Goal: Task Accomplishment & Management: Manage account settings

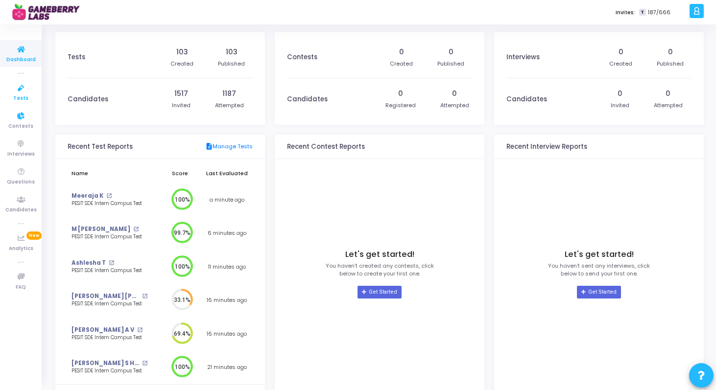
click at [16, 91] on icon at bounding box center [21, 88] width 21 height 12
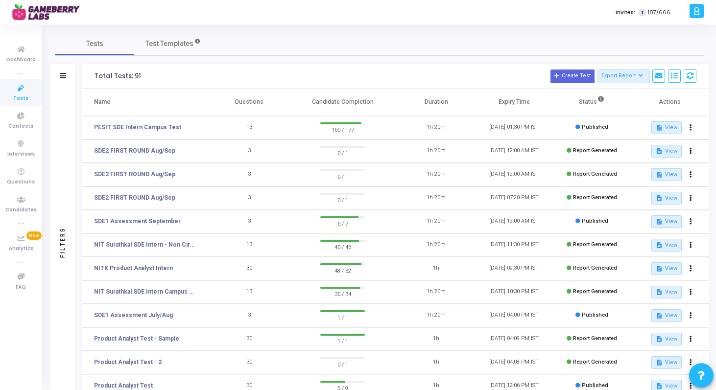
click at [281, 122] on td "13" at bounding box center [249, 127] width 78 height 23
click at [159, 128] on link "PESIT SDE Intern Campus Test" at bounding box center [137, 127] width 87 height 9
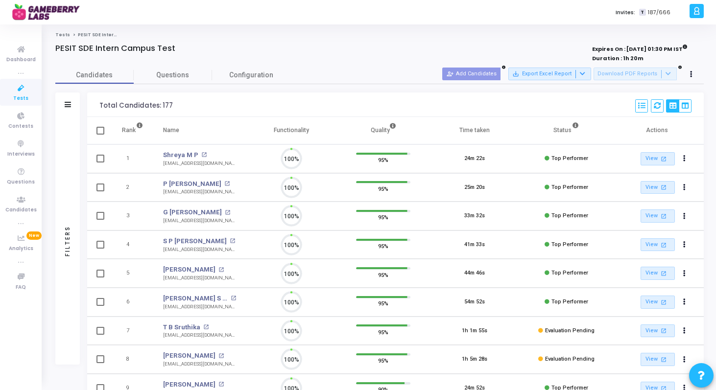
scroll to position [21, 25]
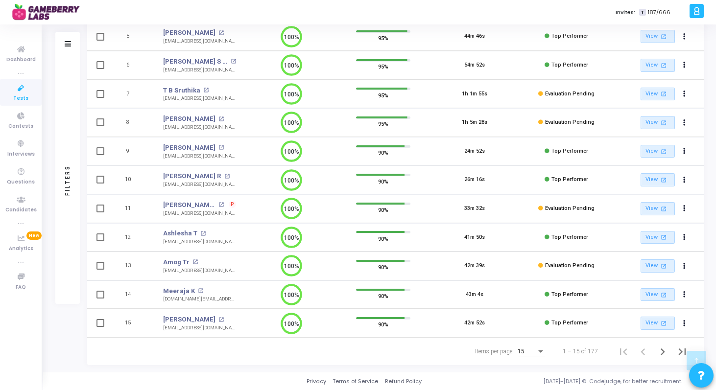
click at [542, 351] on div "Items per page:" at bounding box center [540, 351] width 5 height 2
click at [528, 345] on span "50" at bounding box center [531, 346] width 27 height 18
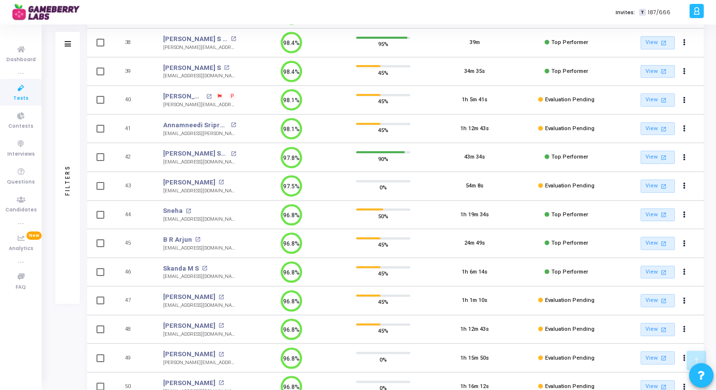
scroll to position [1122, 0]
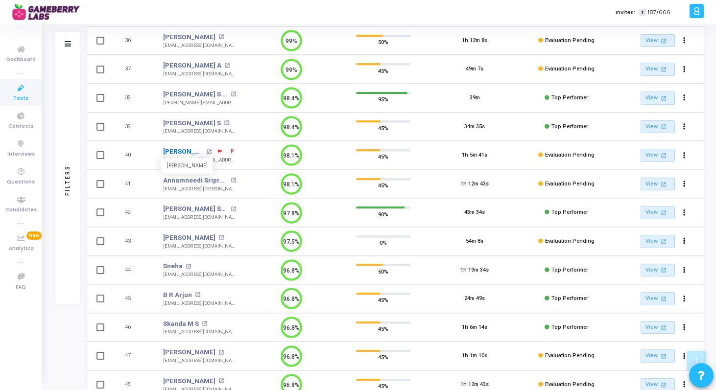
click at [183, 152] on link "[PERSON_NAME]" at bounding box center [183, 152] width 40 height 10
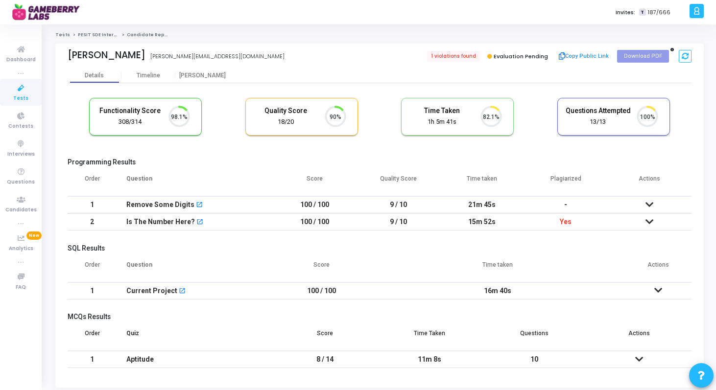
scroll to position [21, 25]
click at [451, 57] on span "1 violations found" at bounding box center [453, 56] width 54 height 11
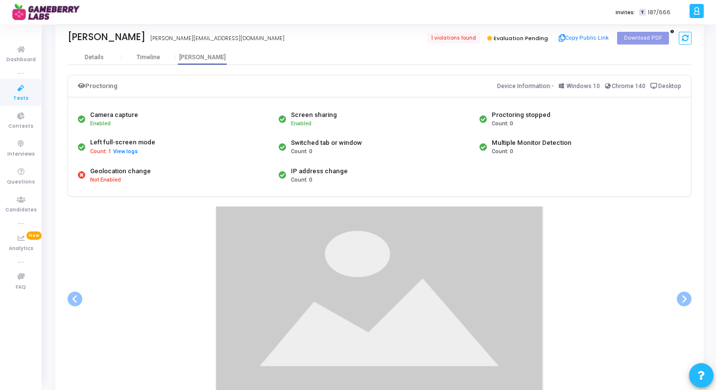
scroll to position [19, 0]
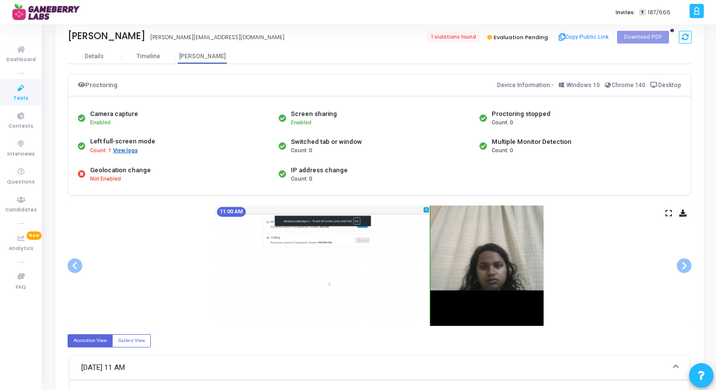
click at [118, 151] on button "View logs" at bounding box center [125, 150] width 25 height 9
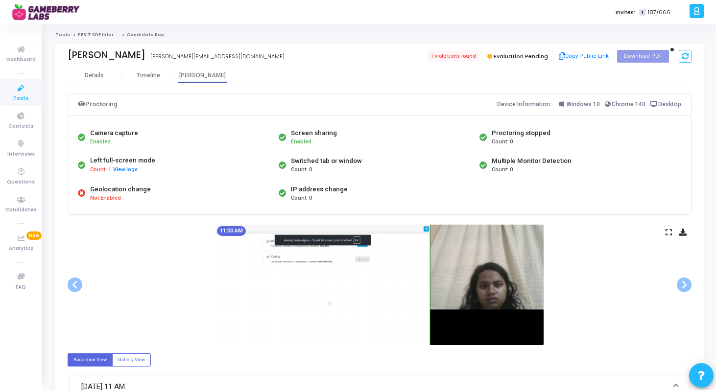
click at [105, 200] on span "Not Enabled" at bounding box center [105, 198] width 31 height 8
click at [76, 195] on div "Geolocation change Not Enabled" at bounding box center [175, 193] width 201 height 27
click at [78, 192] on icon at bounding box center [81, 192] width 7 height 7
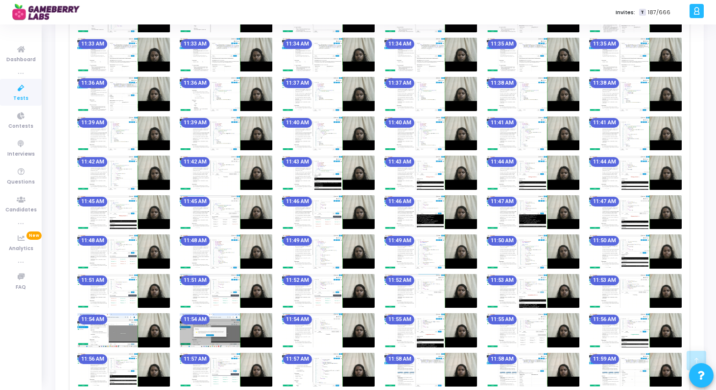
scroll to position [1083, 0]
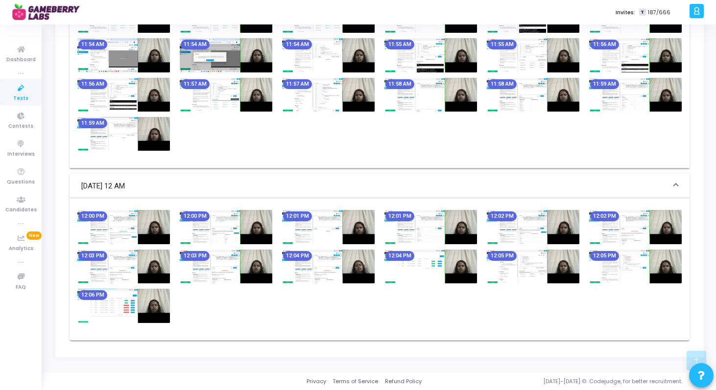
click at [129, 304] on img at bounding box center [123, 306] width 93 height 34
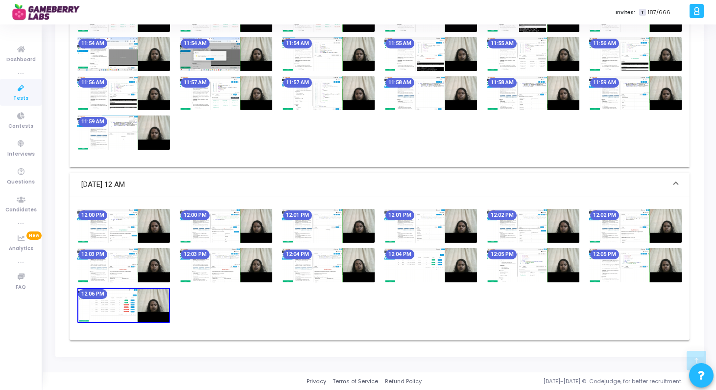
click at [412, 304] on div "12:00 PM 12:00 PM 12:01 PM 12:01 PM 12:02 PM 12:02 PM 12:03 PM 12:03 PM 12:04 P…" at bounding box center [379, 268] width 614 height 119
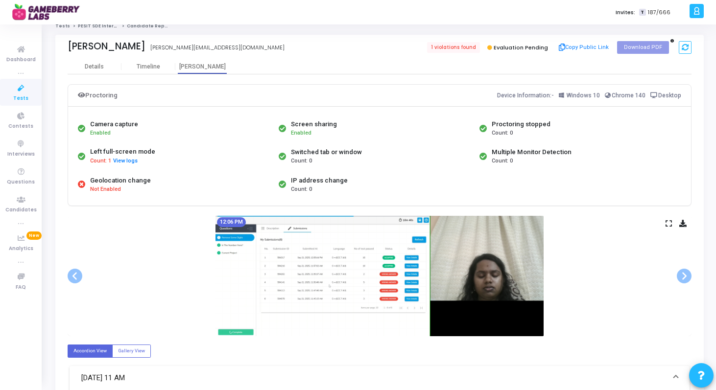
scroll to position [0, 0]
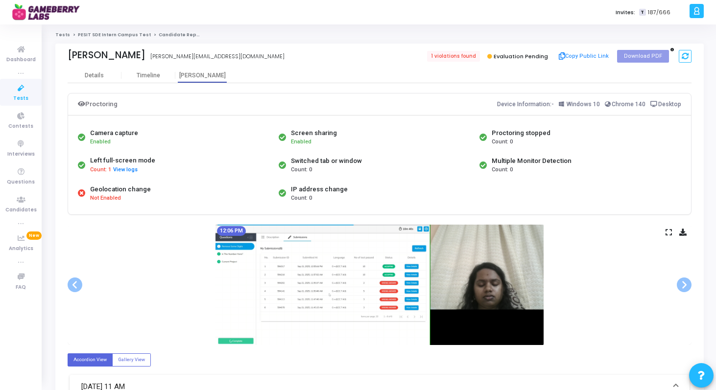
click at [84, 36] on link "PESIT SDE Intern Campus Test" at bounding box center [114, 35] width 73 height 6
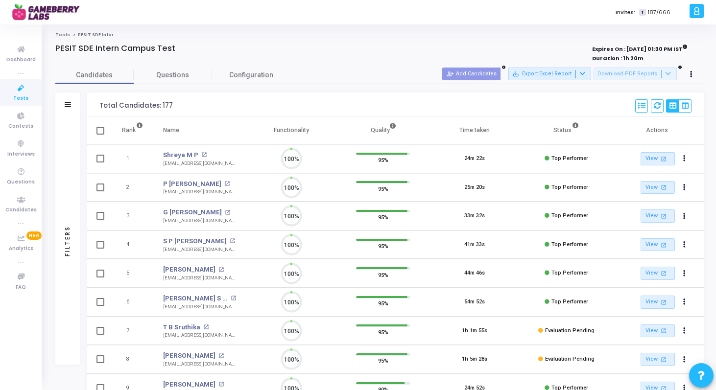
scroll to position [4, 4]
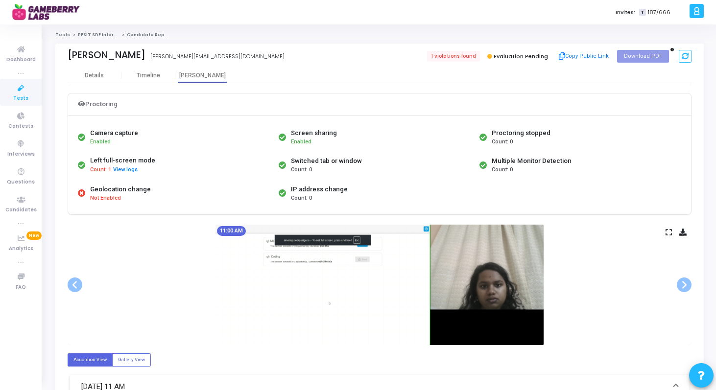
click at [86, 31] on div "Tests PESIT SDE Intern Campus Test Candidate Report Tejasree C J [EMAIL_ADDRESS…" at bounding box center [379, 299] width 673 height 550
click at [93, 35] on link "PESIT SDE Intern Campus Test" at bounding box center [114, 35] width 73 height 6
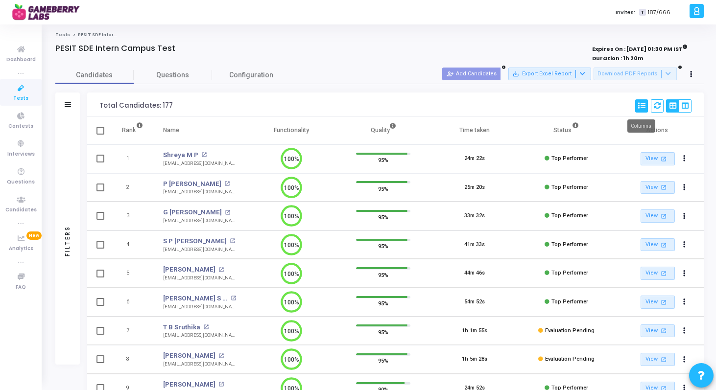
click at [635, 107] on button at bounding box center [641, 105] width 13 height 13
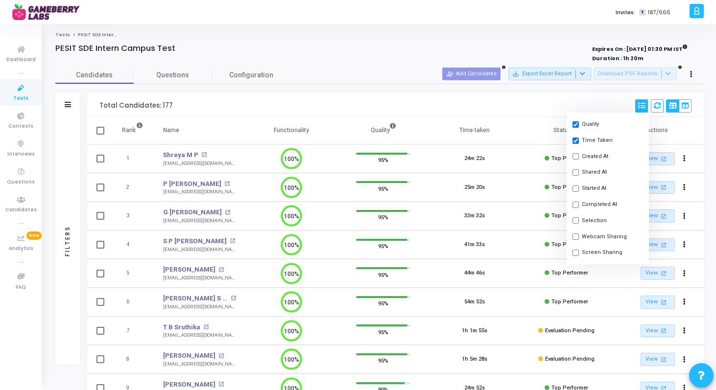
click at [575, 220] on input "checkbox" at bounding box center [575, 220] width 6 height 6
checkbox input "true"
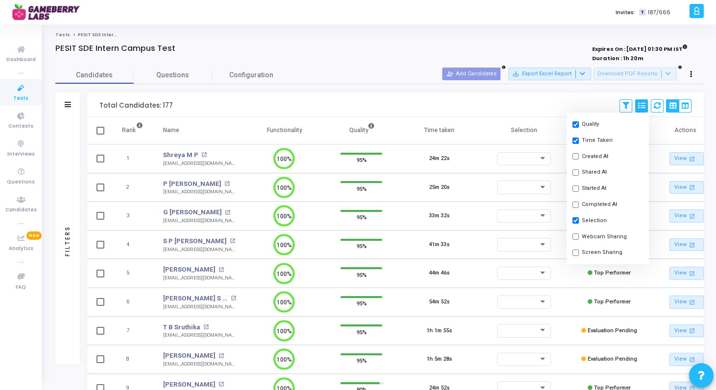
click at [452, 97] on div "Total Candidates: 177 Save View Delete View Select S No Name Questions Function…" at bounding box center [395, 105] width 616 height 24
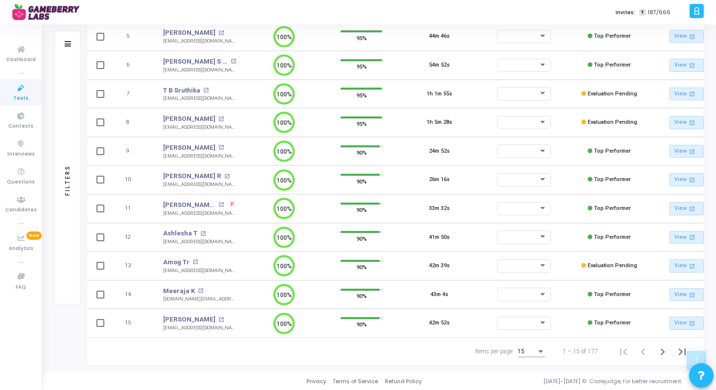
click at [540, 352] on div "Items per page:" at bounding box center [540, 351] width 5 height 2
click at [530, 346] on span "50" at bounding box center [531, 346] width 27 height 18
